Goal: Information Seeking & Learning: Learn about a topic

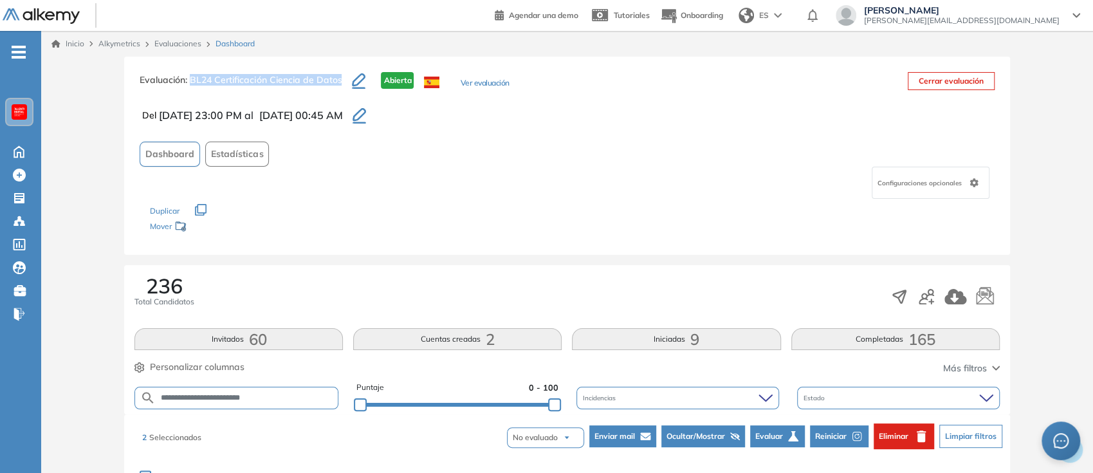
drag, startPoint x: 340, startPoint y: 78, endPoint x: 192, endPoint y: 80, distance: 148.0
click at [192, 80] on span ": BL24 Certificación Ciencia de Datos" at bounding box center [263, 80] width 156 height 12
copy span "BL24 Certificación Ciencia de Datos"
click at [171, 45] on link "Evaluaciones" at bounding box center [177, 44] width 47 height 10
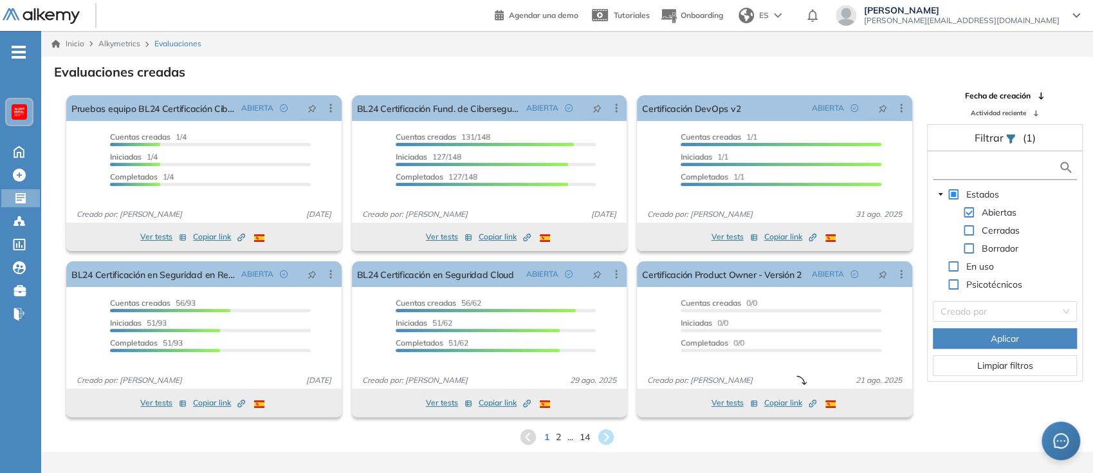
click at [968, 170] on input "text" at bounding box center [997, 168] width 123 height 14
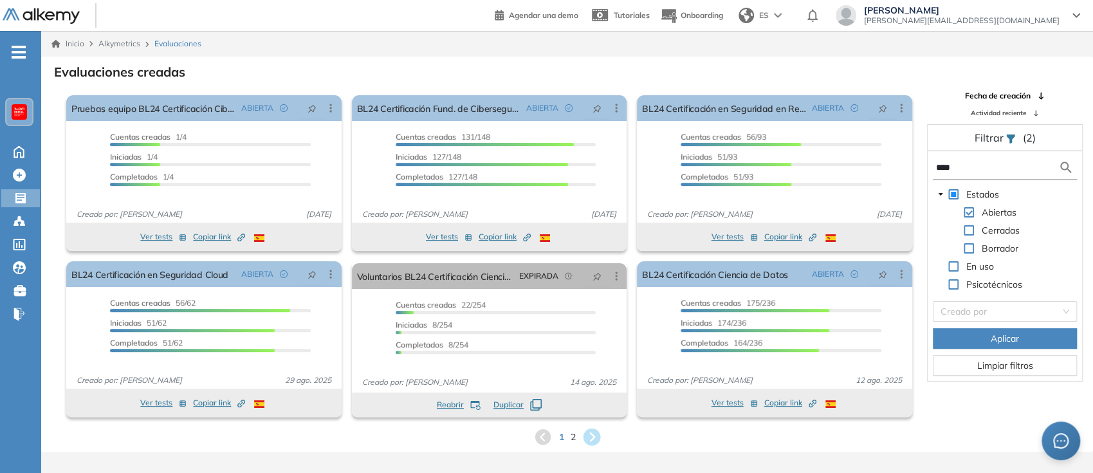
type input "****"
click at [595, 438] on icon at bounding box center [591, 437] width 17 height 17
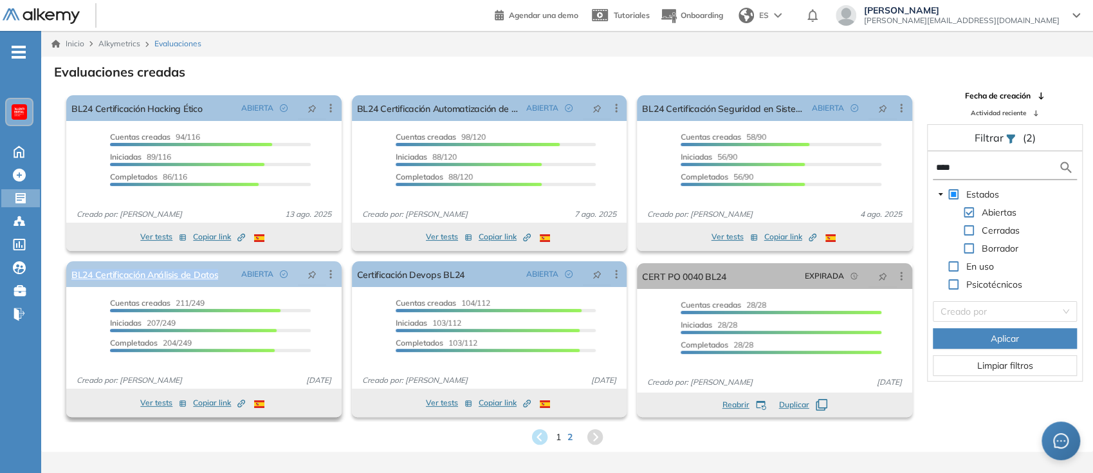
drag, startPoint x: 223, startPoint y: 275, endPoint x: 70, endPoint y: 270, distance: 153.3
click at [70, 270] on div "BL24 Certificación Análisis de Datos ABIERTA Editar Los siguientes tests ya no …" at bounding box center [203, 274] width 275 height 26
copy link "BL24 Certificación Análisis de Datos"
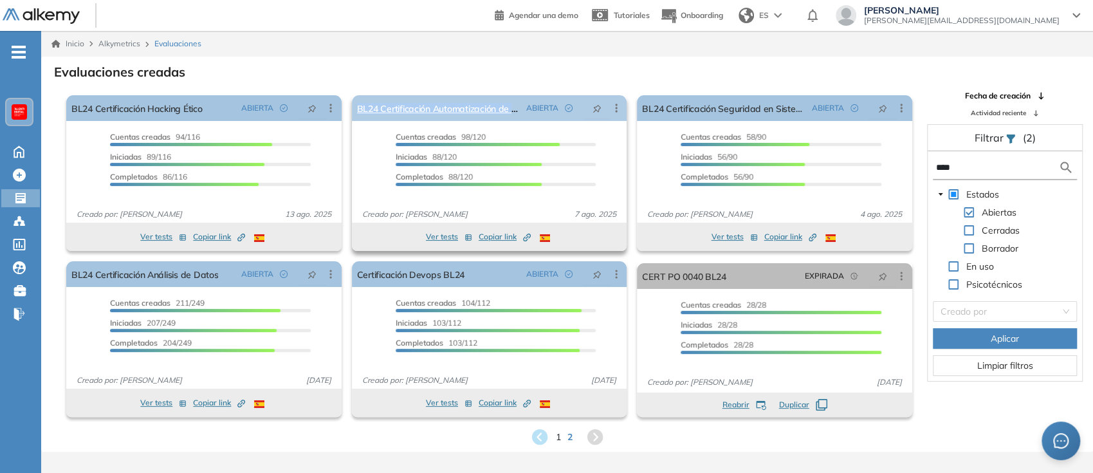
drag, startPoint x: 350, startPoint y: 109, endPoint x: 520, endPoint y: 117, distance: 170.1
click at [520, 117] on div "El proctoring será activado ¡Importante!: Los usuarios que ya realizaron la eva…" at bounding box center [490, 173] width 286 height 166
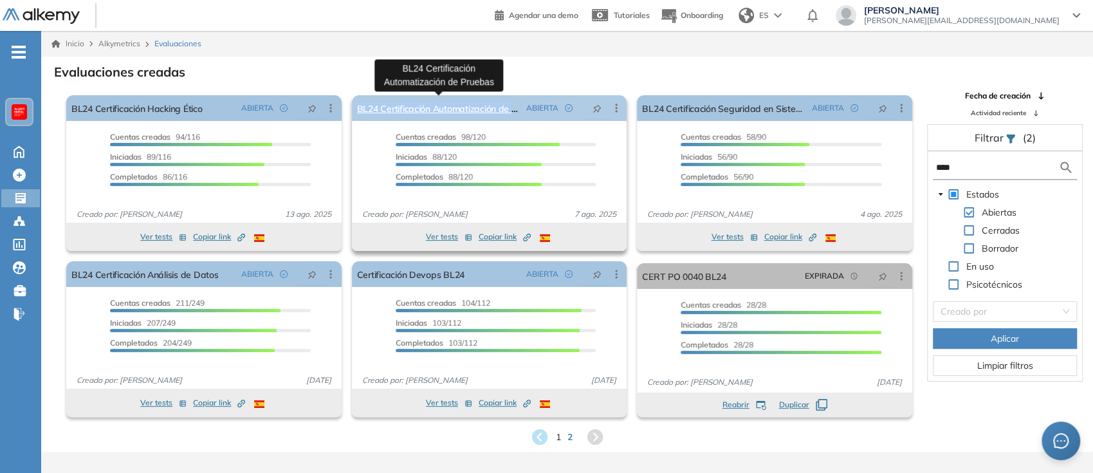
copy link "BL24 Certificación Automatización de Pr"
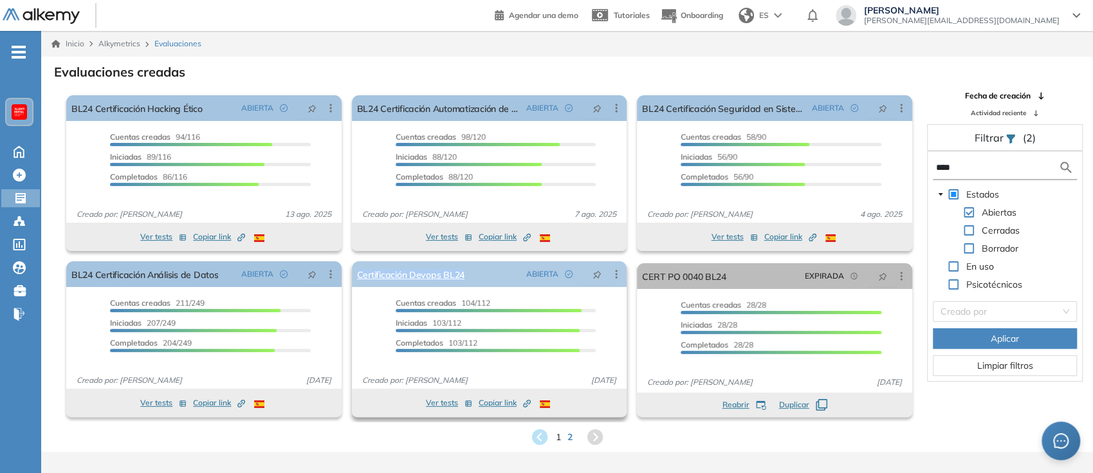
drag, startPoint x: 477, startPoint y: 274, endPoint x: 356, endPoint y: 273, distance: 120.3
click at [356, 273] on div "Certificación Devops BL24 ABIERTA Editar Los siguientes tests ya no están dispo…" at bounding box center [489, 274] width 275 height 26
copy link "Certificación Devops BL24"
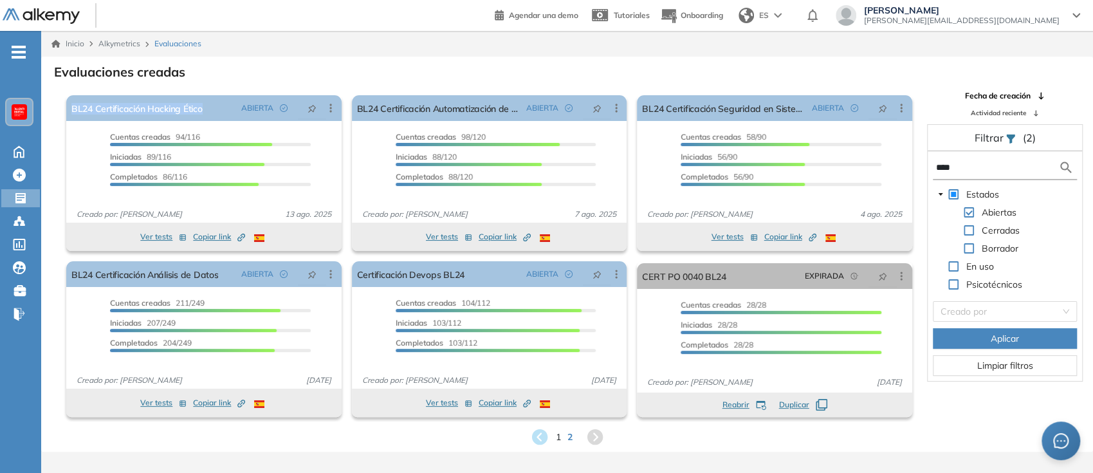
drag, startPoint x: 219, startPoint y: 107, endPoint x: 51, endPoint y: 105, distance: 168.6
click at [51, 105] on div "El proctoring será activado ¡Importante!: Los usuarios que ya realizaron la eva…" at bounding box center [480, 256] width 876 height 332
copy link "BL24 Certificación Hacking Ético"
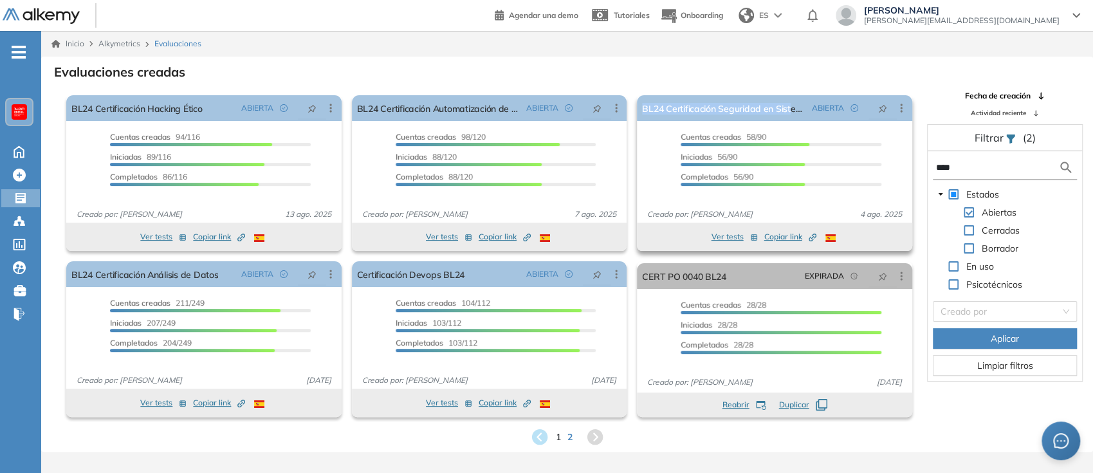
drag, startPoint x: 640, startPoint y: 111, endPoint x: 788, endPoint y: 121, distance: 149.0
click at [788, 121] on div "BL24 Certificación Seguridad en Sistemas Operativo ABIERTA Editar Los siguiente…" at bounding box center [774, 158] width 275 height 127
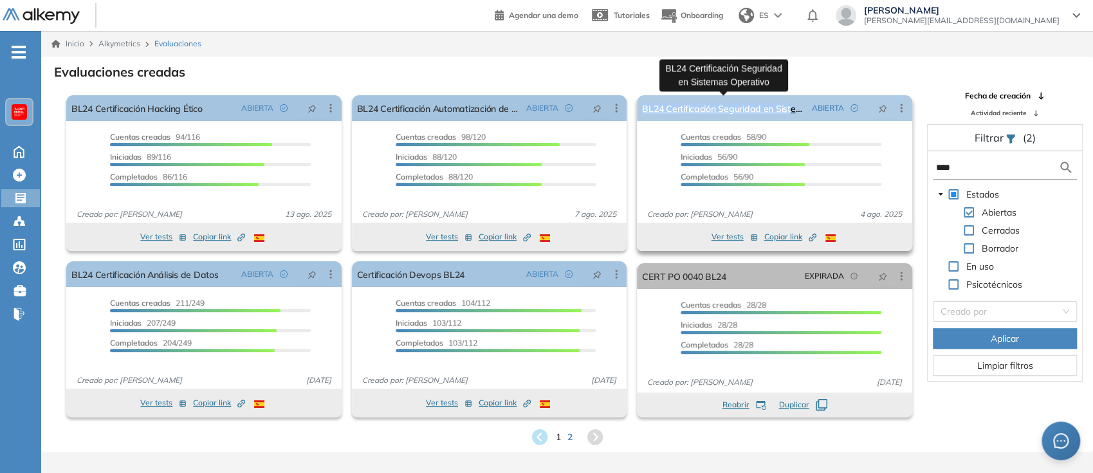
click at [757, 109] on link "BL24 Certificación Seguridad en Sistemas Operativo" at bounding box center [724, 108] width 165 height 26
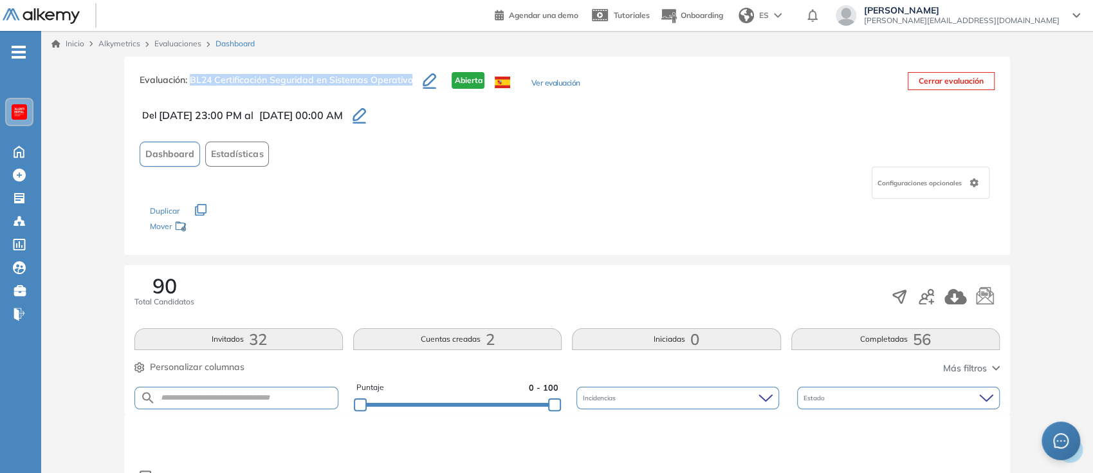
drag, startPoint x: 414, startPoint y: 84, endPoint x: 191, endPoint y: 77, distance: 222.8
click at [191, 77] on h3 "Evaluación : BL24 Certificación Seguridad en Sistemas Operativo" at bounding box center [281, 85] width 283 height 27
copy span "BL24 Certificación Seguridad en Sistemas Operativo"
